Goal: Navigation & Orientation: Find specific page/section

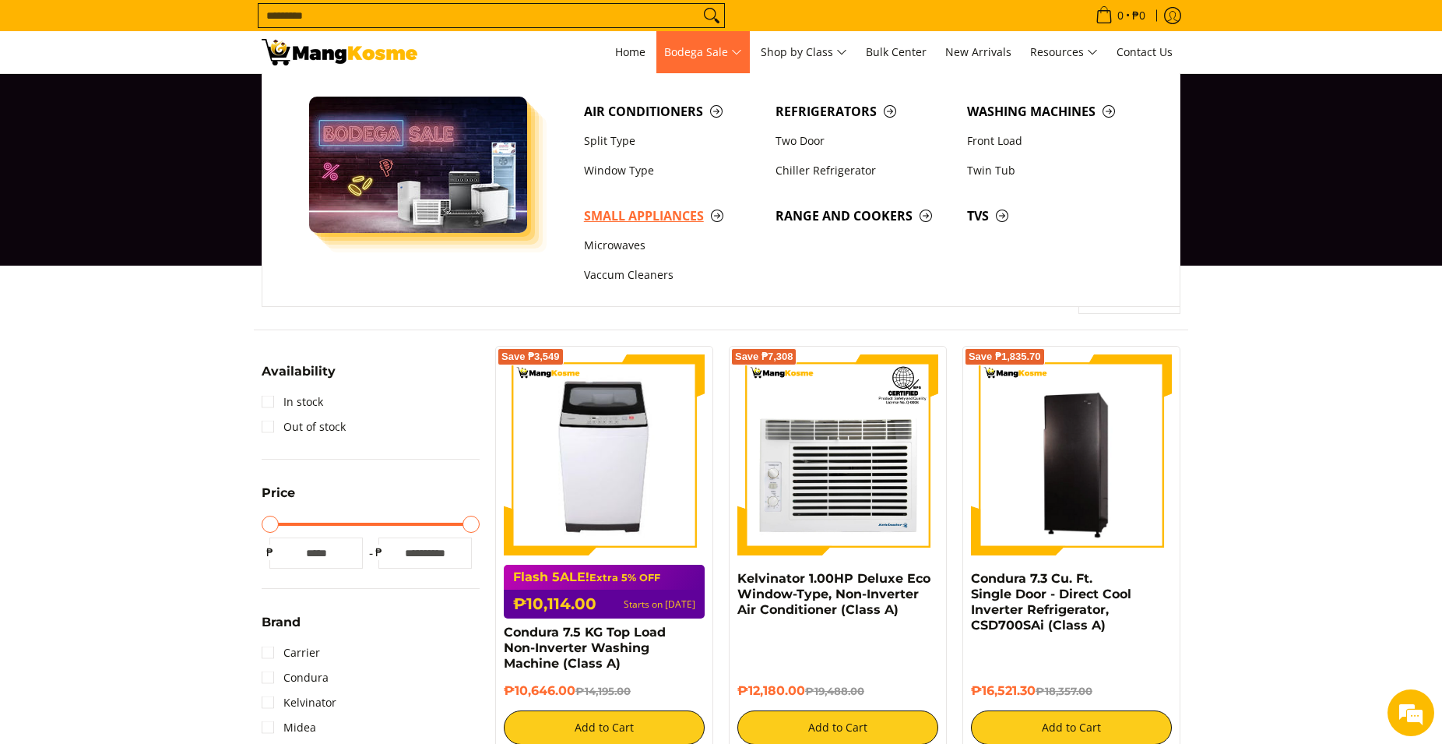
click at [639, 218] on span "Small Appliances" at bounding box center [672, 215] width 176 height 19
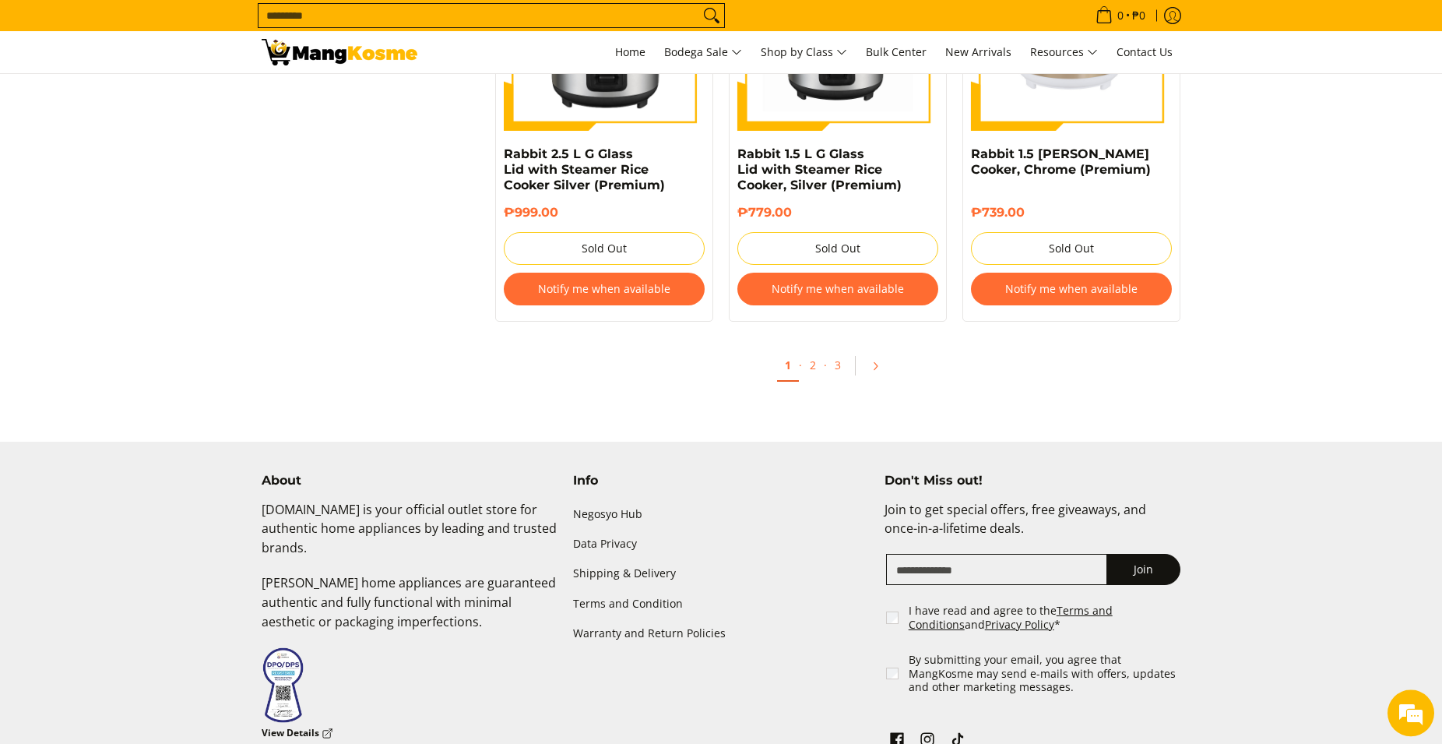
scroll to position [3257, 0]
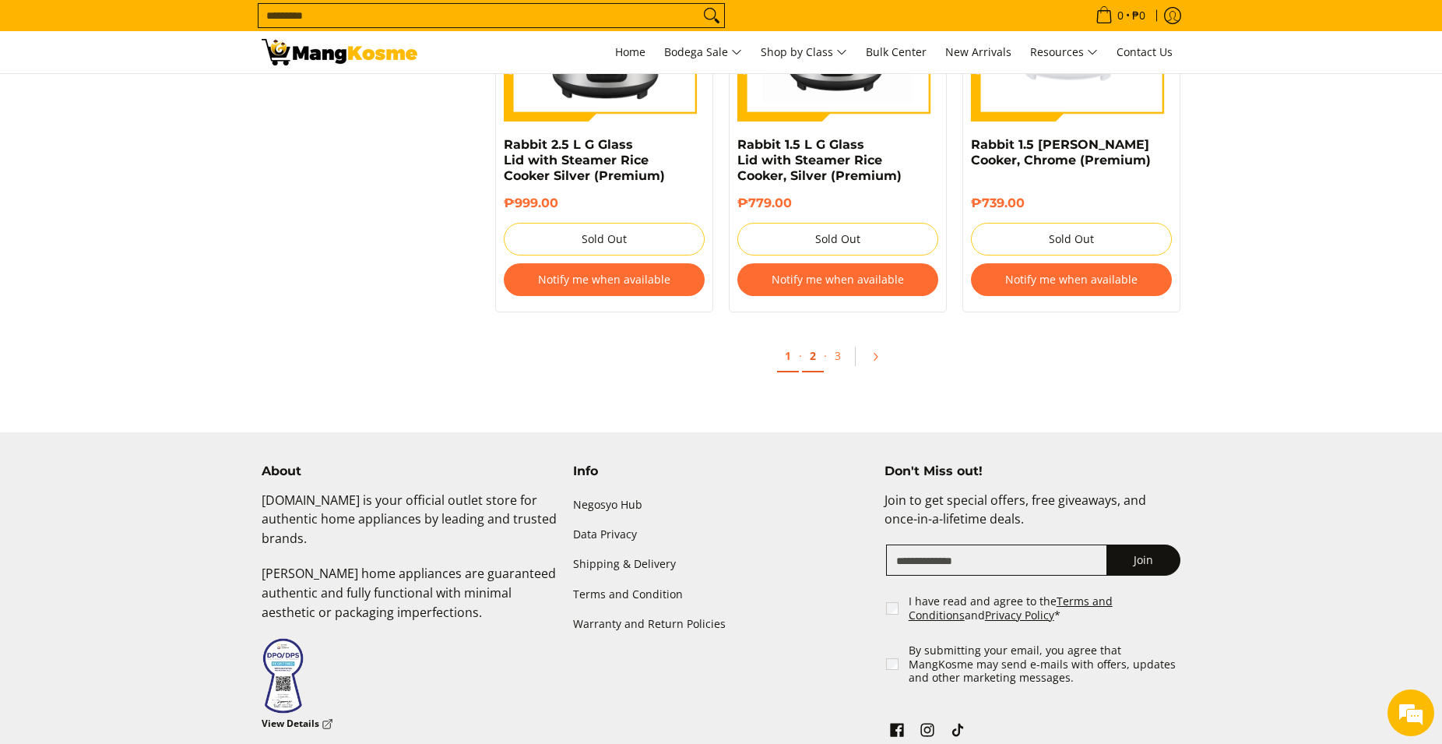
click at [810, 347] on link "2" at bounding box center [813, 356] width 22 height 32
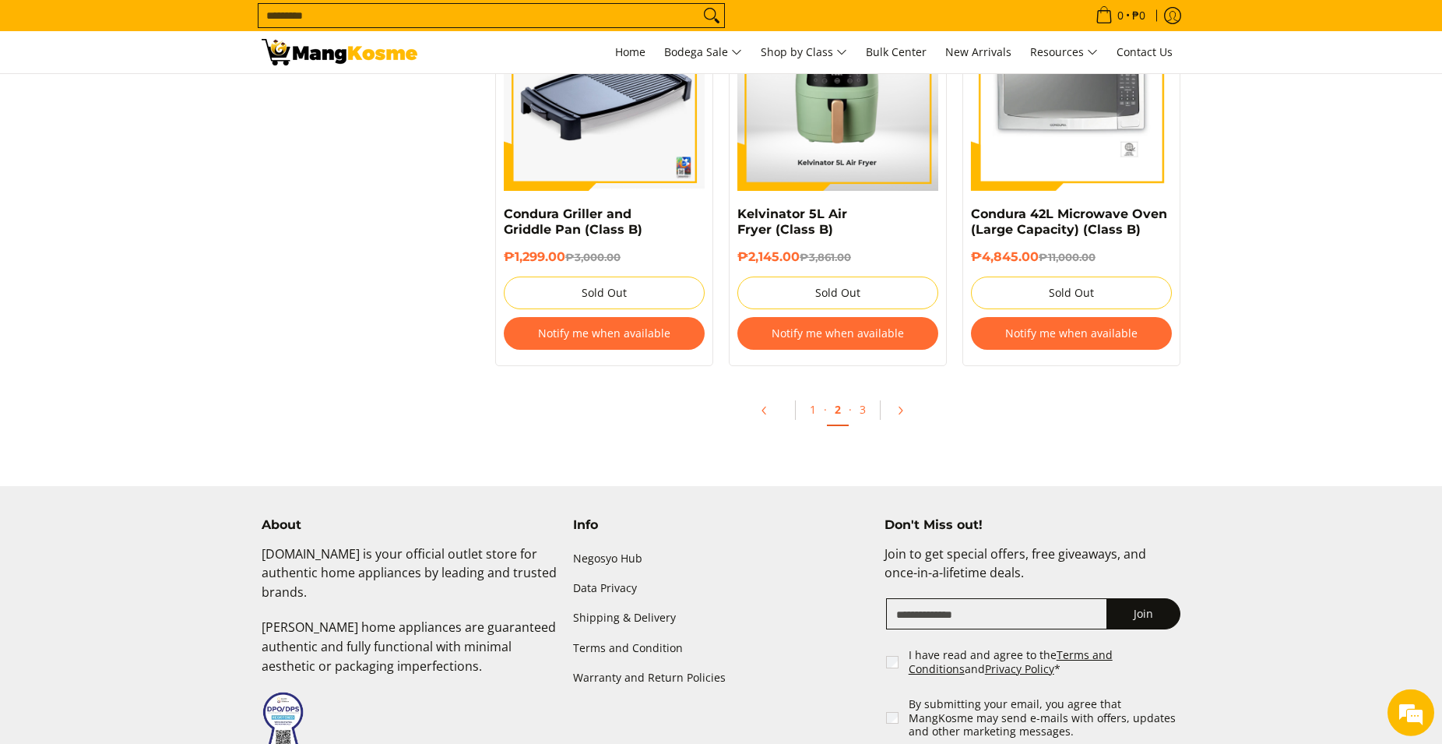
scroll to position [3257, 0]
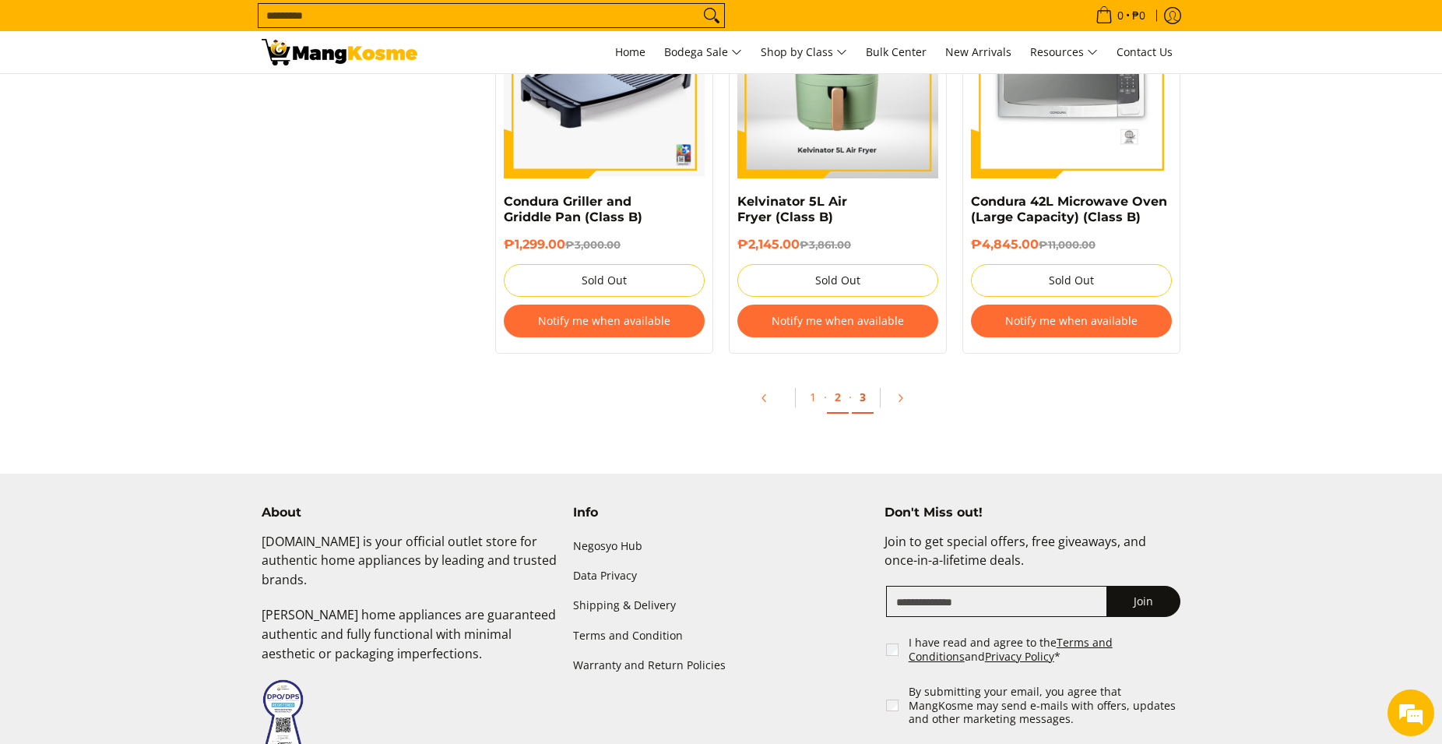
click at [855, 401] on link "3" at bounding box center [863, 398] width 22 height 32
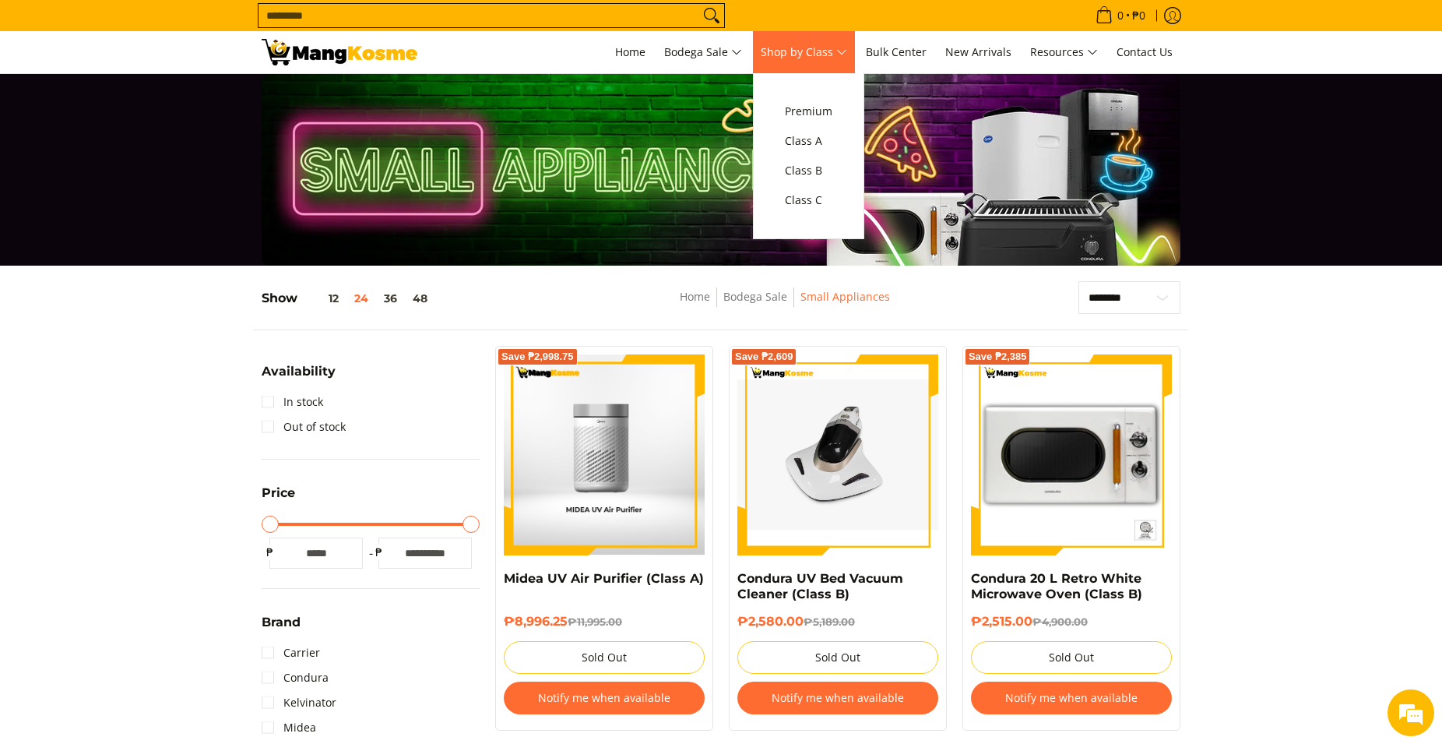
click at [845, 52] on span "Shop by Class" at bounding box center [804, 52] width 86 height 19
click at [807, 144] on span "Class A" at bounding box center [809, 141] width 48 height 19
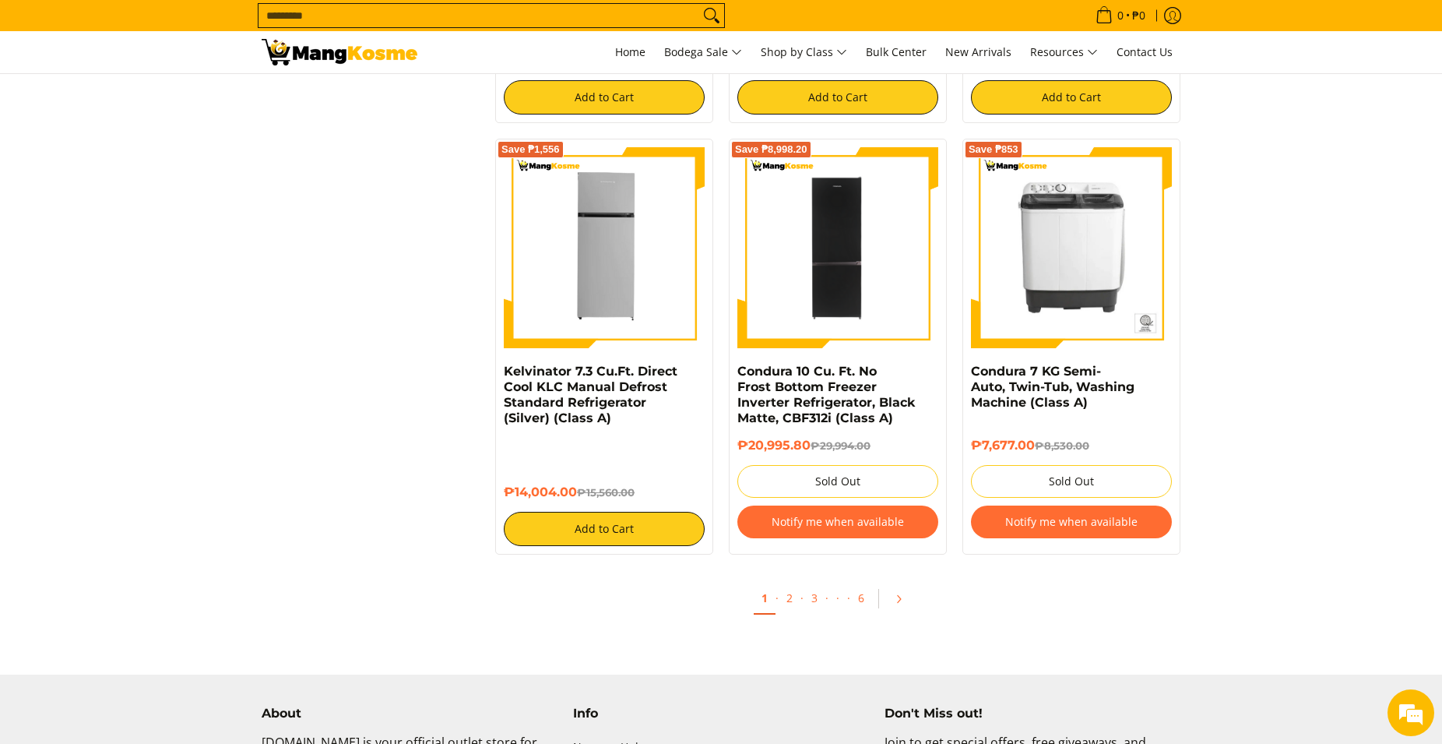
scroll to position [3257, 0]
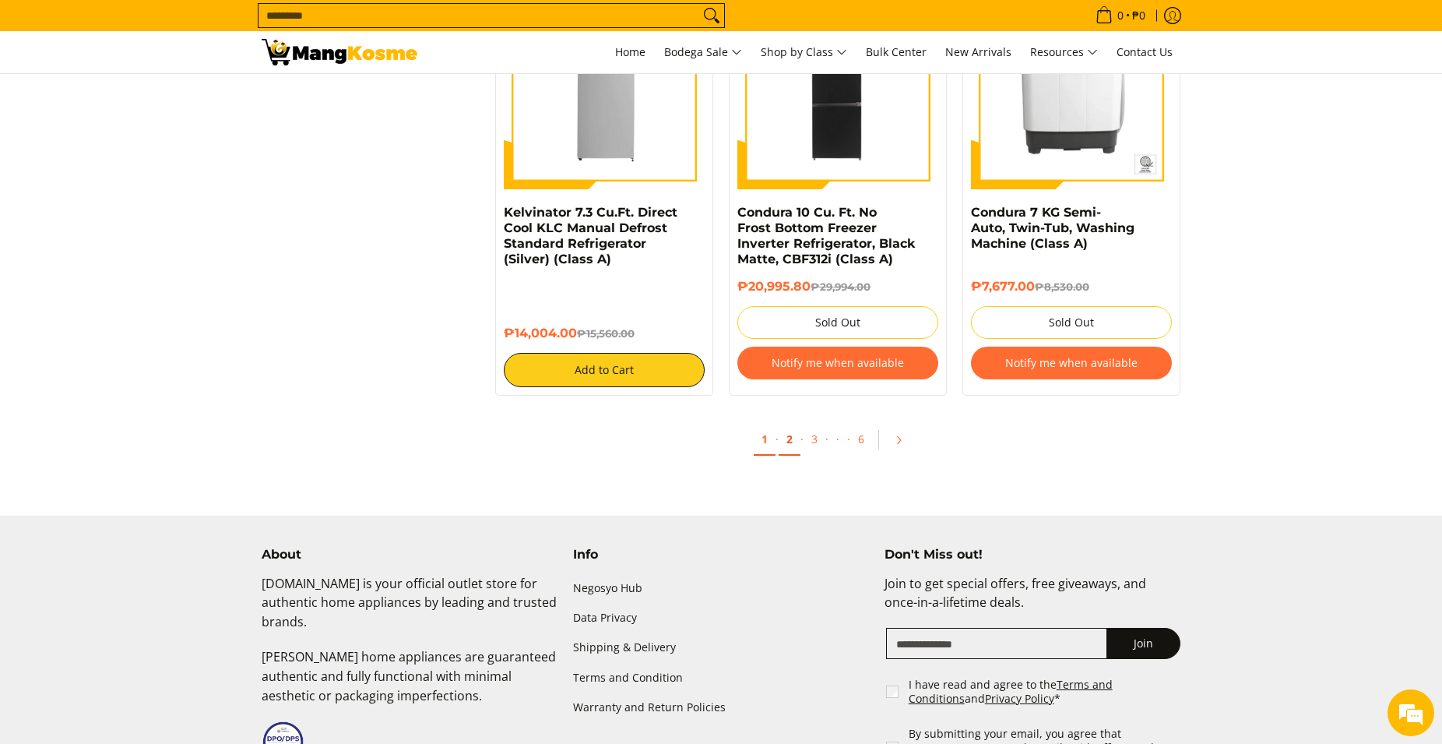
click at [790, 441] on link "2" at bounding box center [790, 440] width 22 height 32
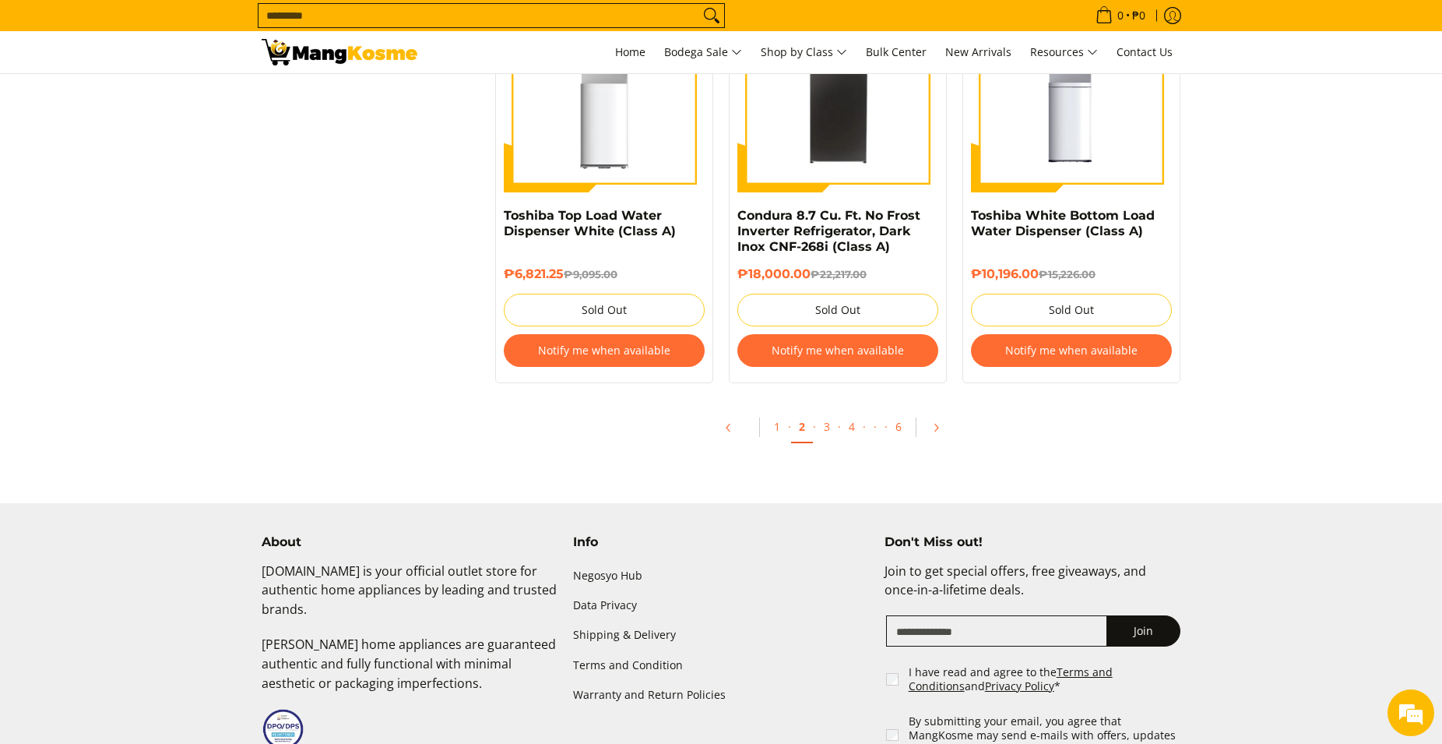
scroll to position [3336, 0]
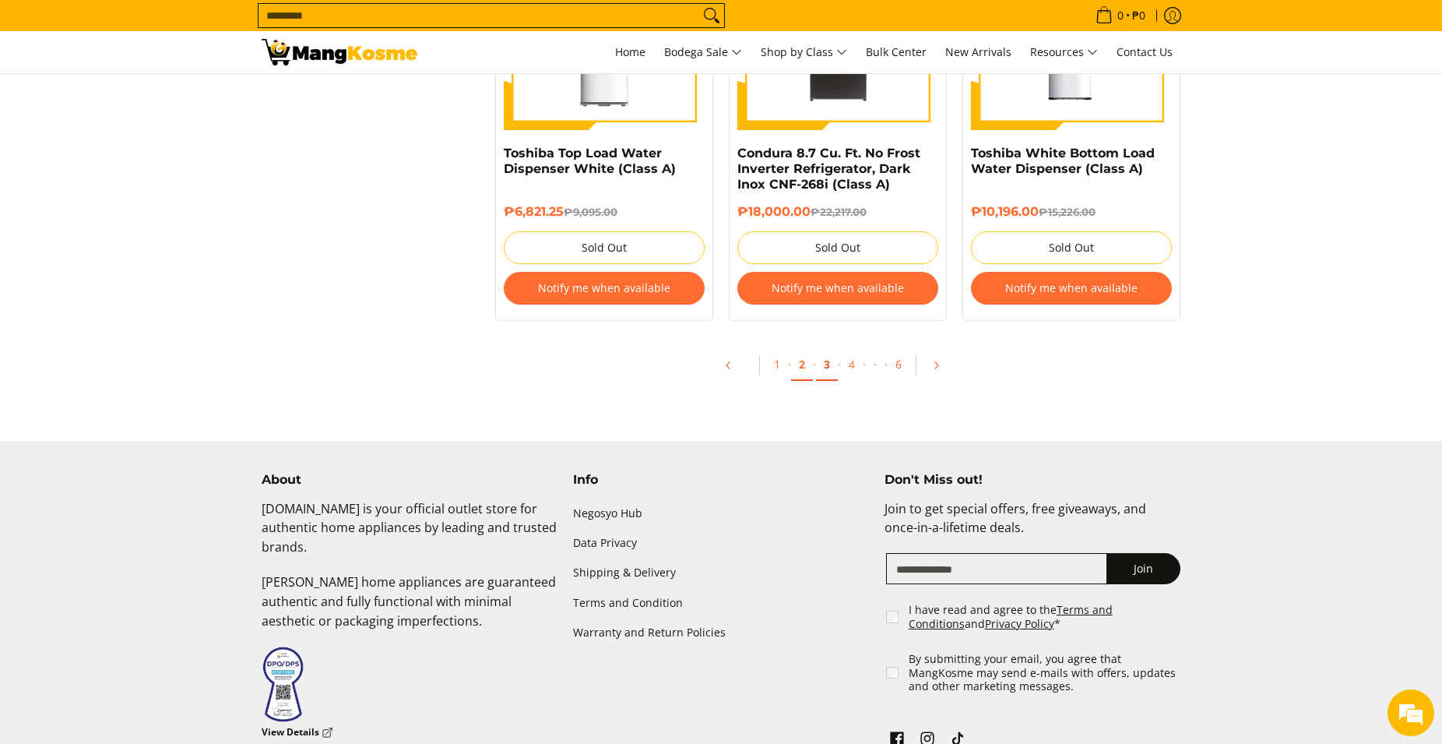
click at [828, 374] on link "3" at bounding box center [827, 365] width 22 height 32
